Goal: Book appointment/travel/reservation

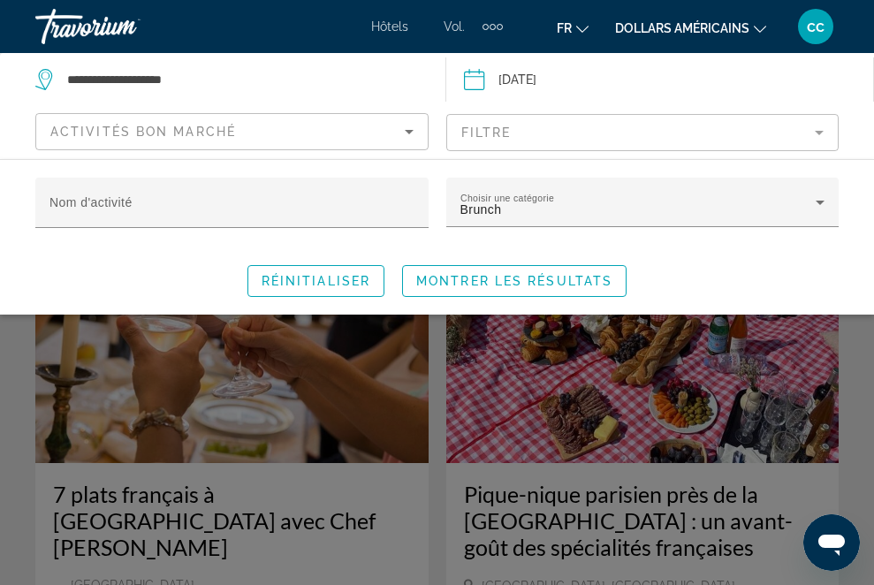
scroll to position [77, 0]
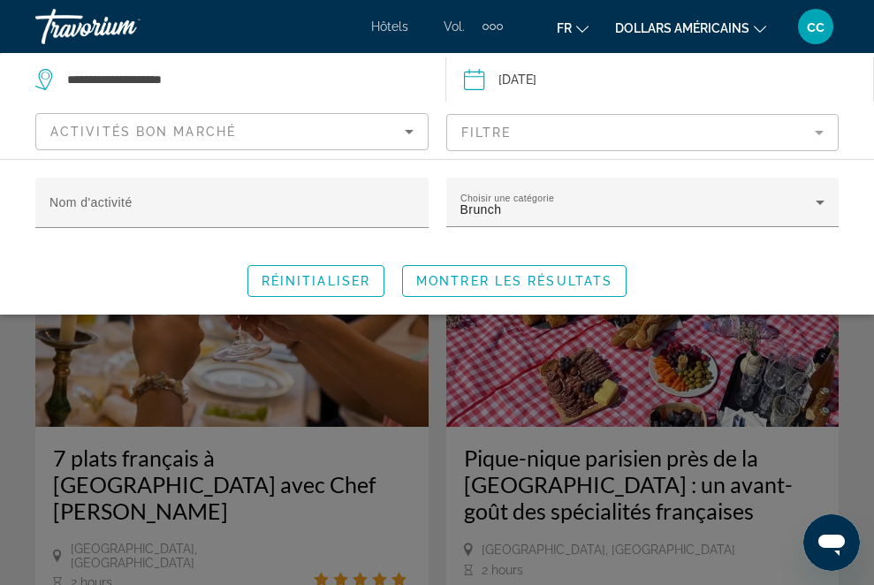
click at [125, 289] on div "Réinitialiser Montrer les résultats" at bounding box center [436, 281] width 803 height 32
click at [459, 86] on input "Date: Dec 12, 2025" at bounding box center [565, 82] width 212 height 58
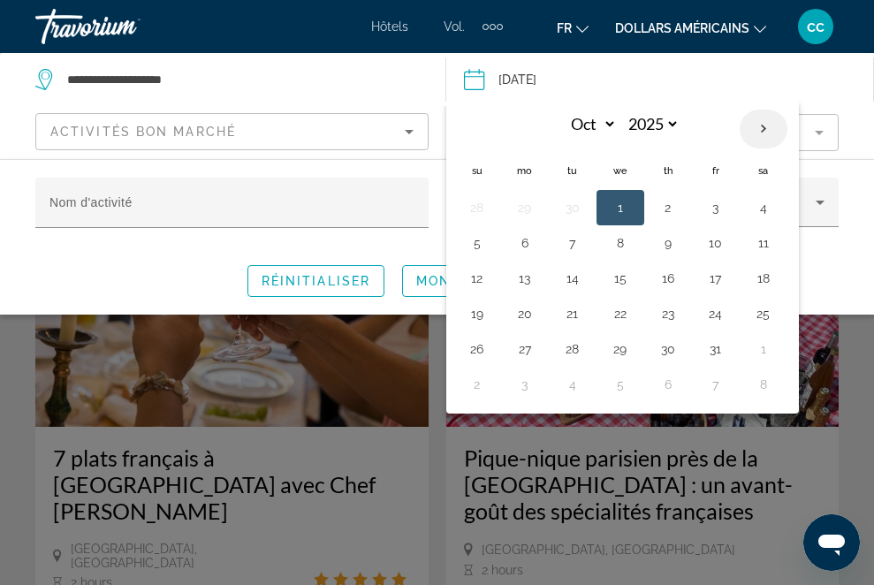
click at [740, 130] on th "Next month" at bounding box center [764, 129] width 48 height 39
select select "**"
click at [749, 248] on button "13" at bounding box center [763, 243] width 28 height 25
type input "**********"
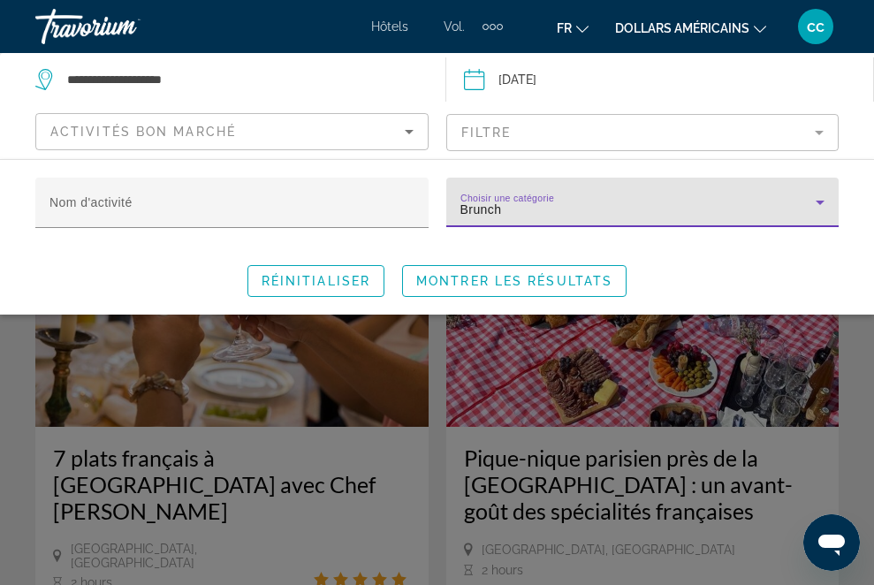
click at [519, 211] on div "Brunch" at bounding box center [638, 209] width 356 height 21
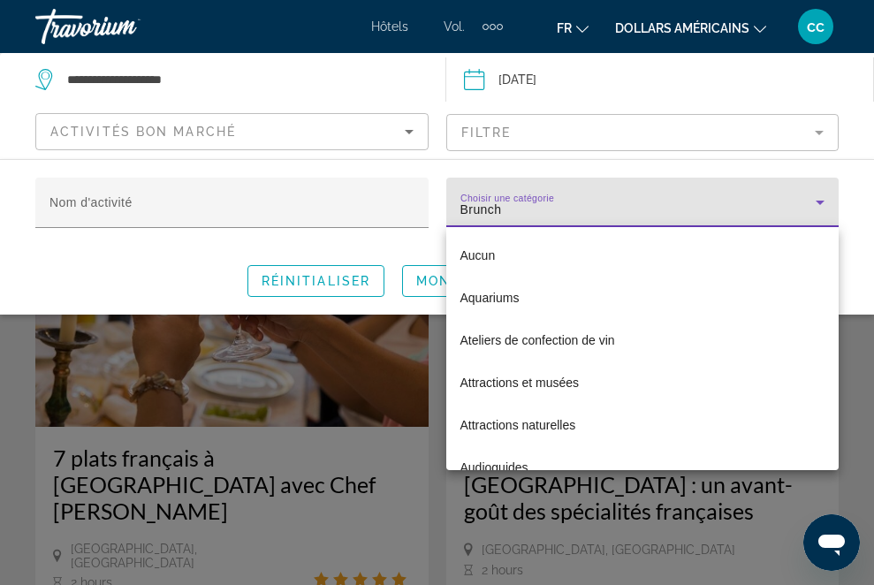
scroll to position [146, 0]
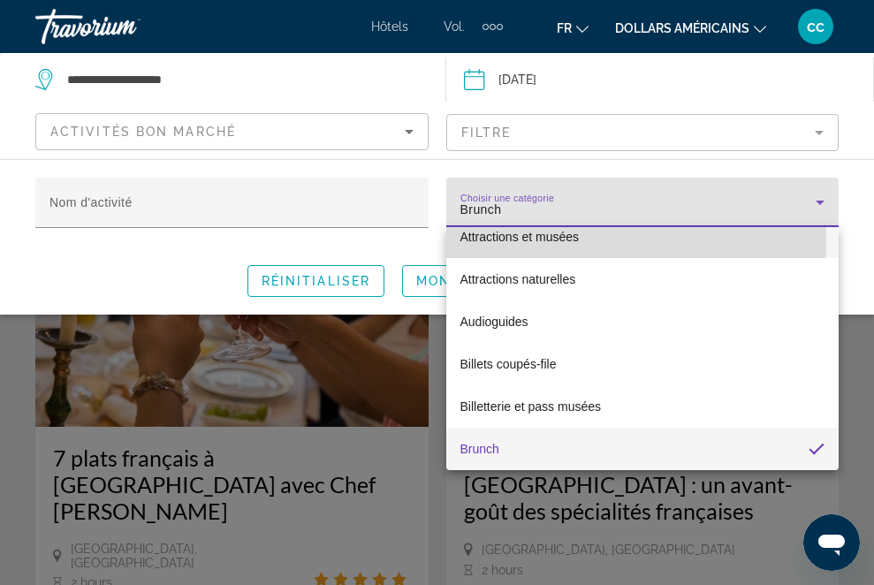
click at [525, 240] on font "Attractions et musées" at bounding box center [519, 237] width 119 height 14
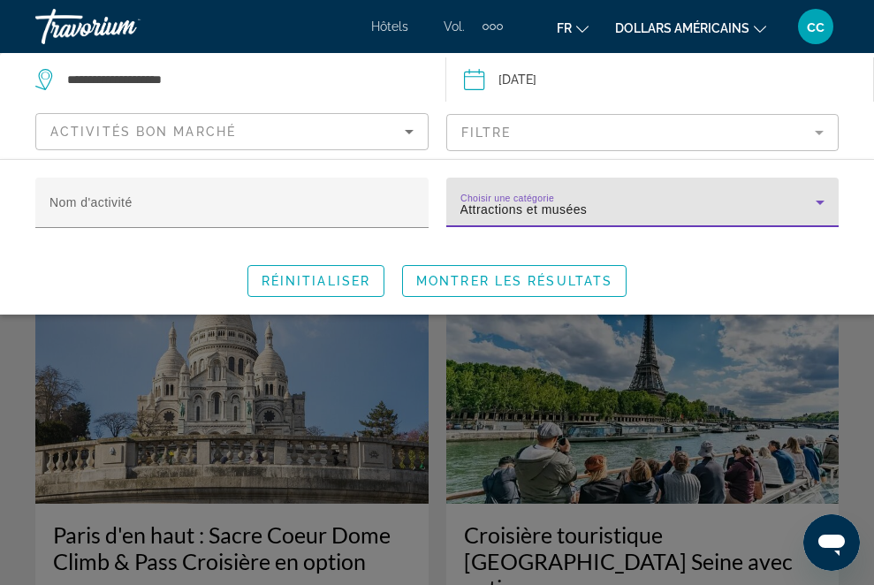
click at [600, 211] on div "Attractions et musées" at bounding box center [638, 209] width 356 height 21
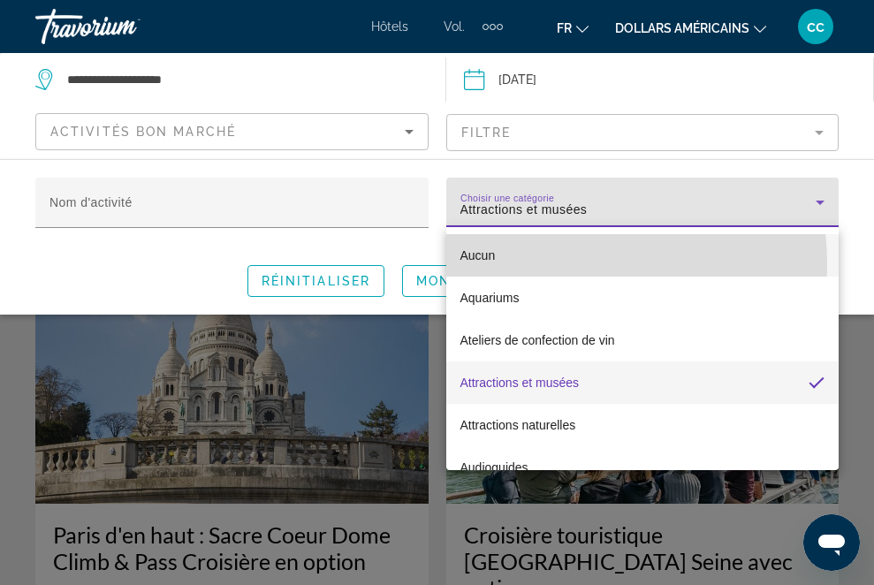
click at [545, 264] on mat-option "Aucun" at bounding box center [642, 255] width 393 height 42
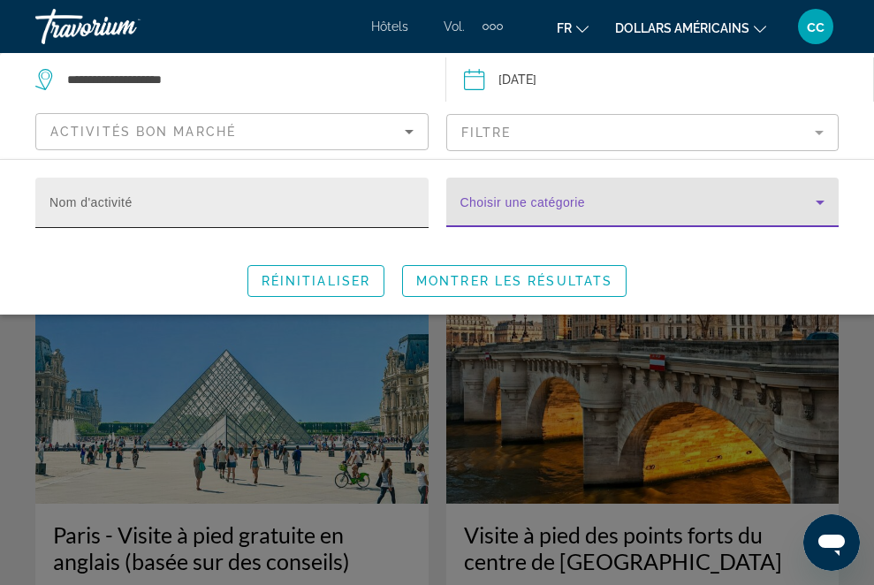
click at [187, 205] on input "Nom d'activité" at bounding box center [231, 210] width 365 height 21
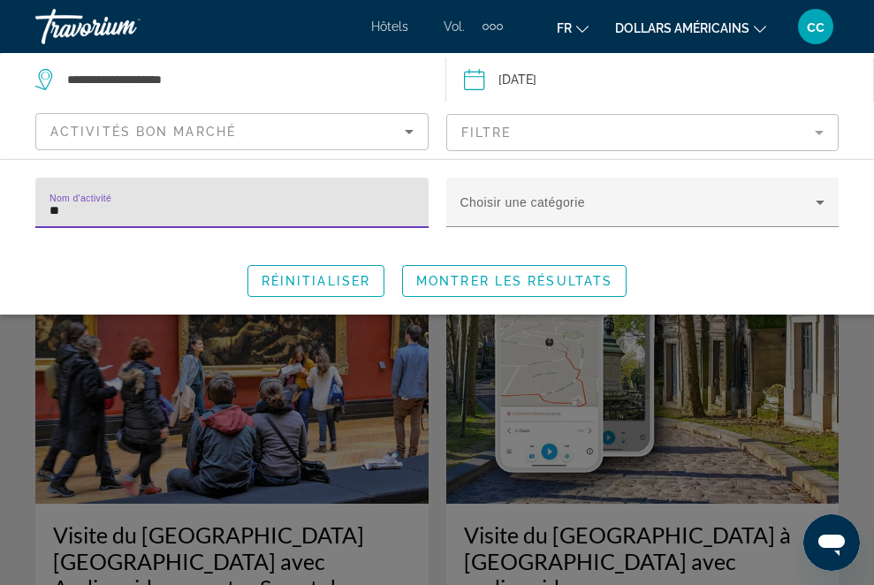
type input "***"
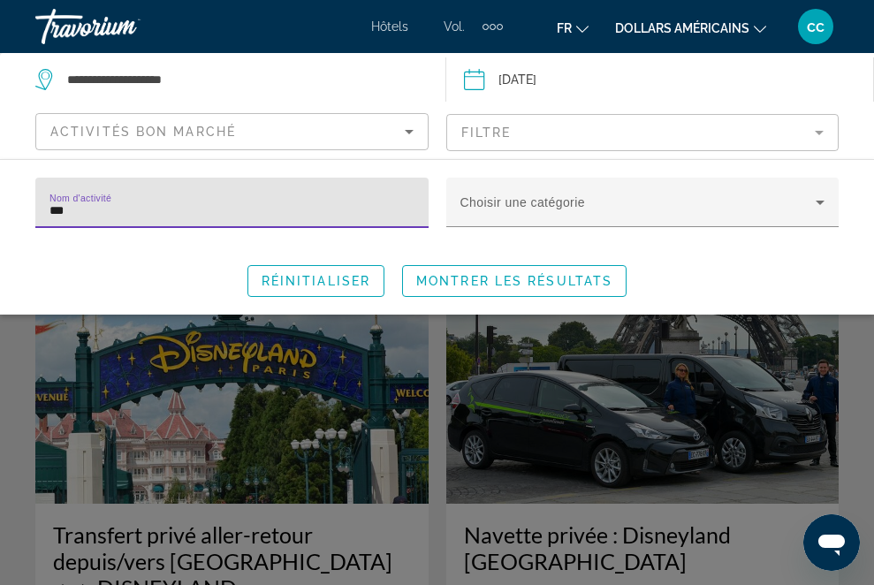
click at [285, 447] on div "Search widget" at bounding box center [437, 420] width 874 height 329
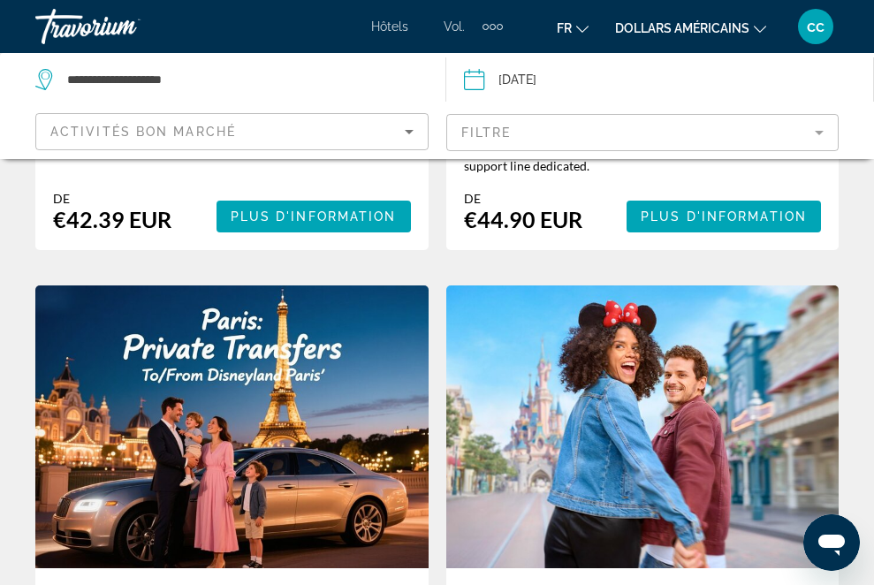
scroll to position [1423, 0]
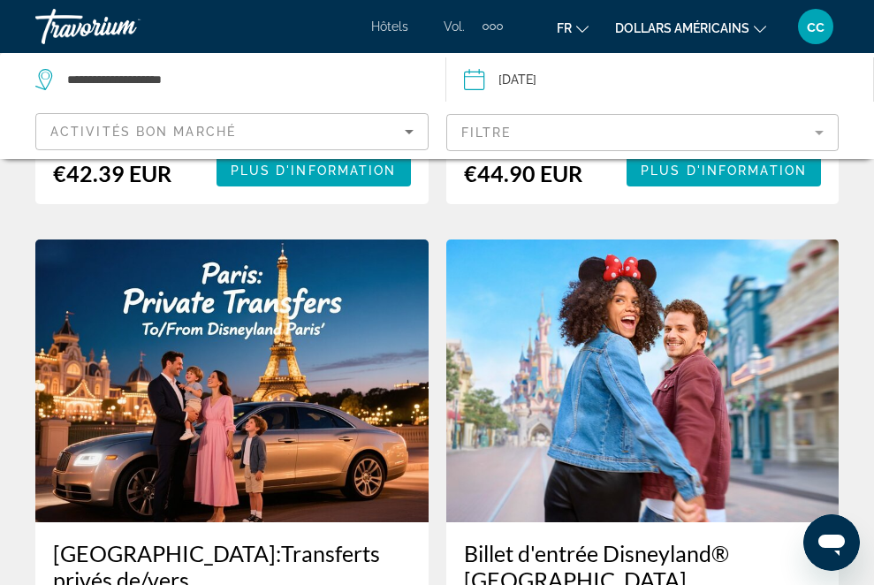
click at [625, 370] on img "Contenu principal" at bounding box center [642, 380] width 393 height 283
